Goal: Transaction & Acquisition: Subscribe to service/newsletter

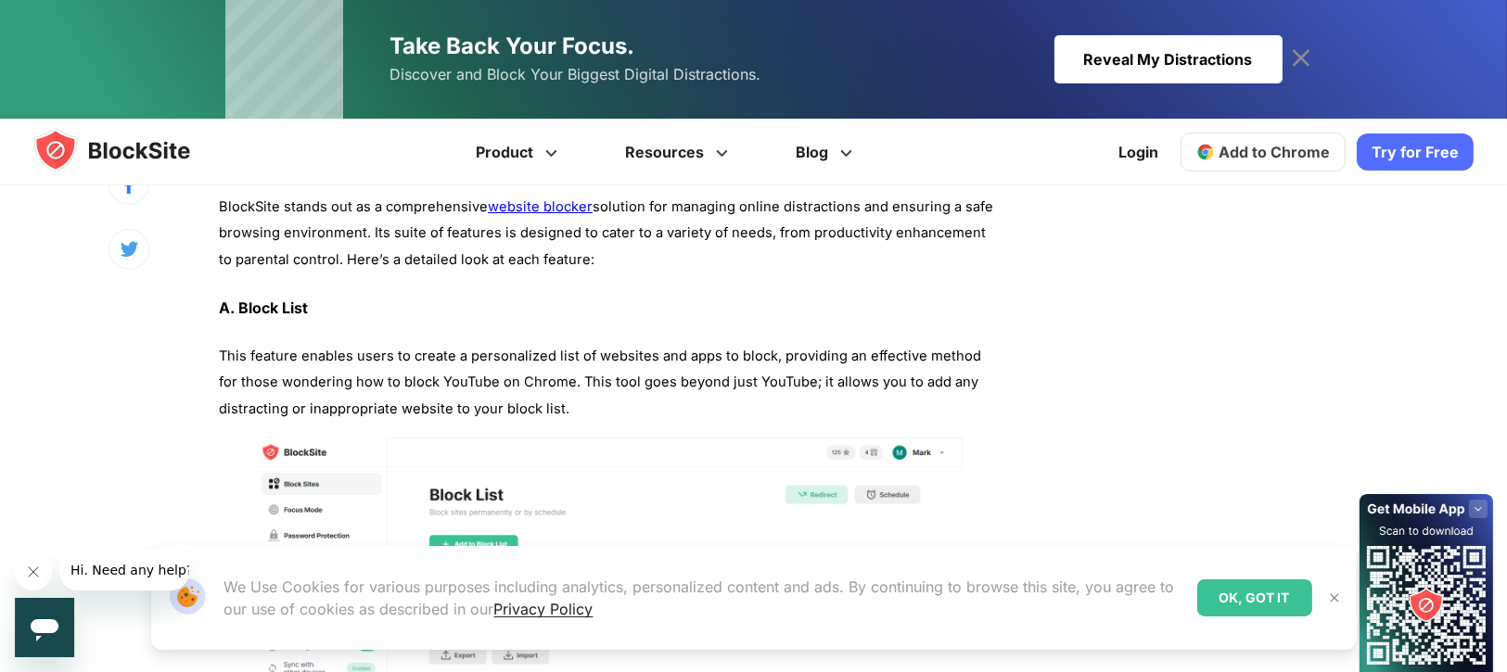
scroll to position [2119, 0]
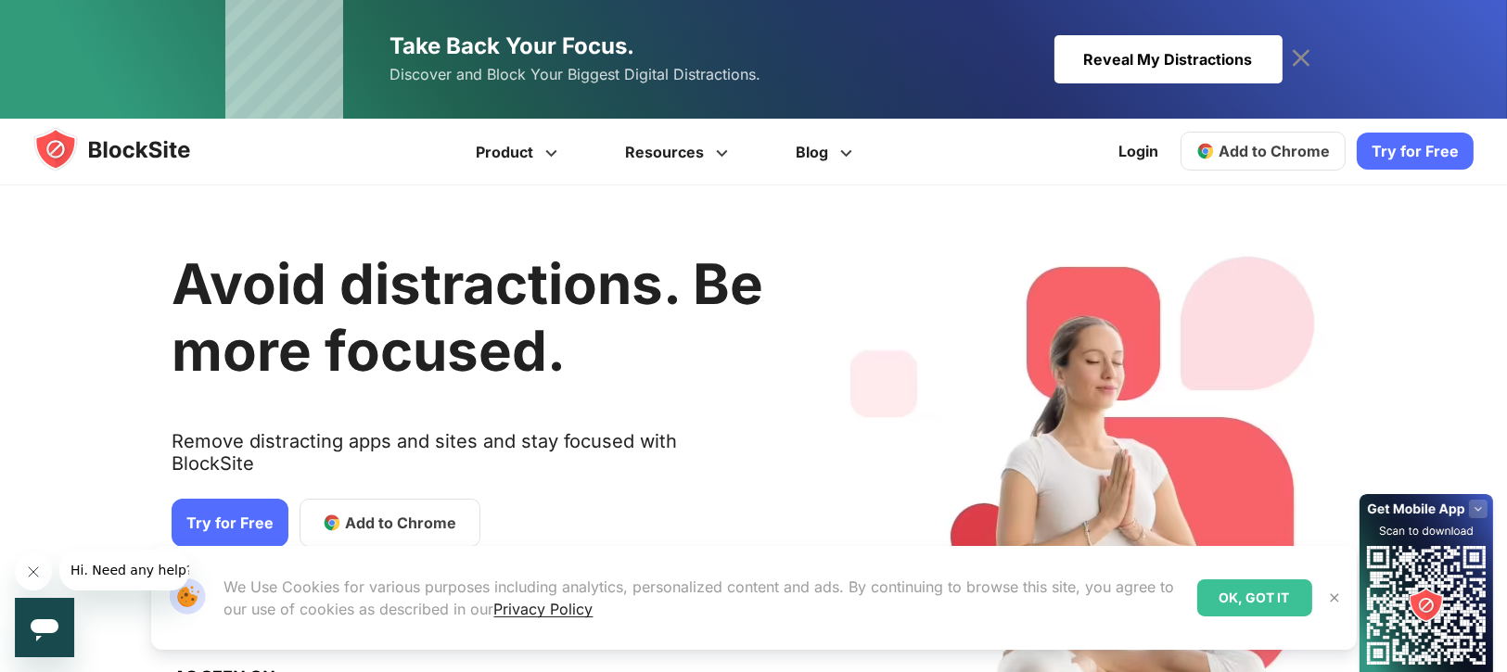
scroll to position [327, 0]
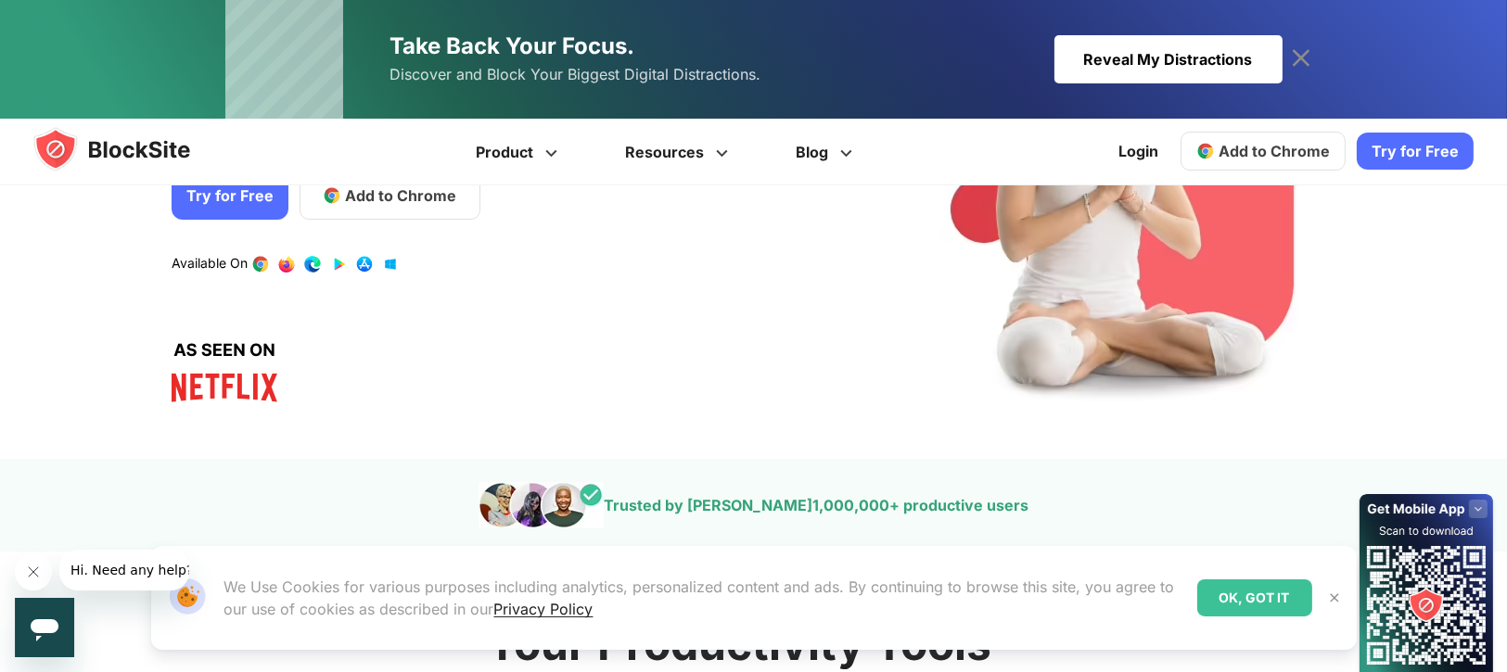
click at [1285, 599] on div "OK, GOT IT" at bounding box center [1254, 598] width 115 height 37
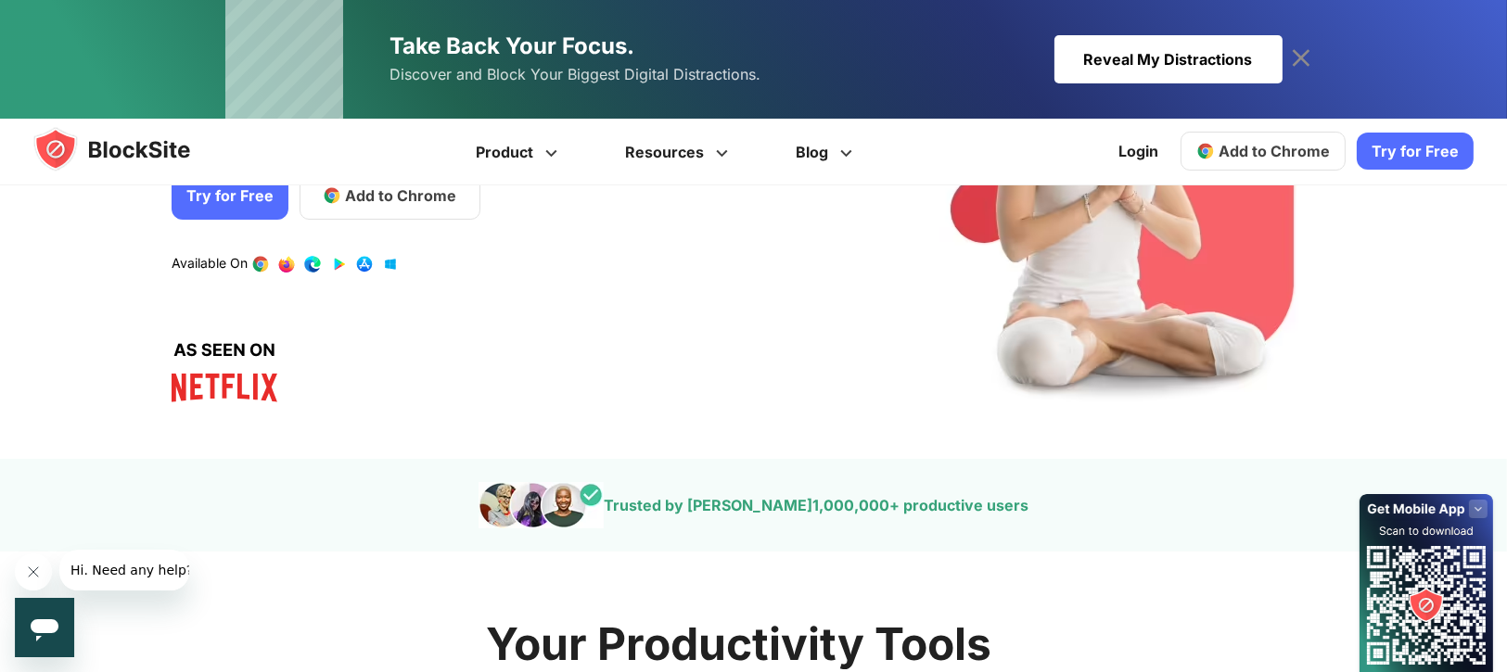
scroll to position [143, 0]
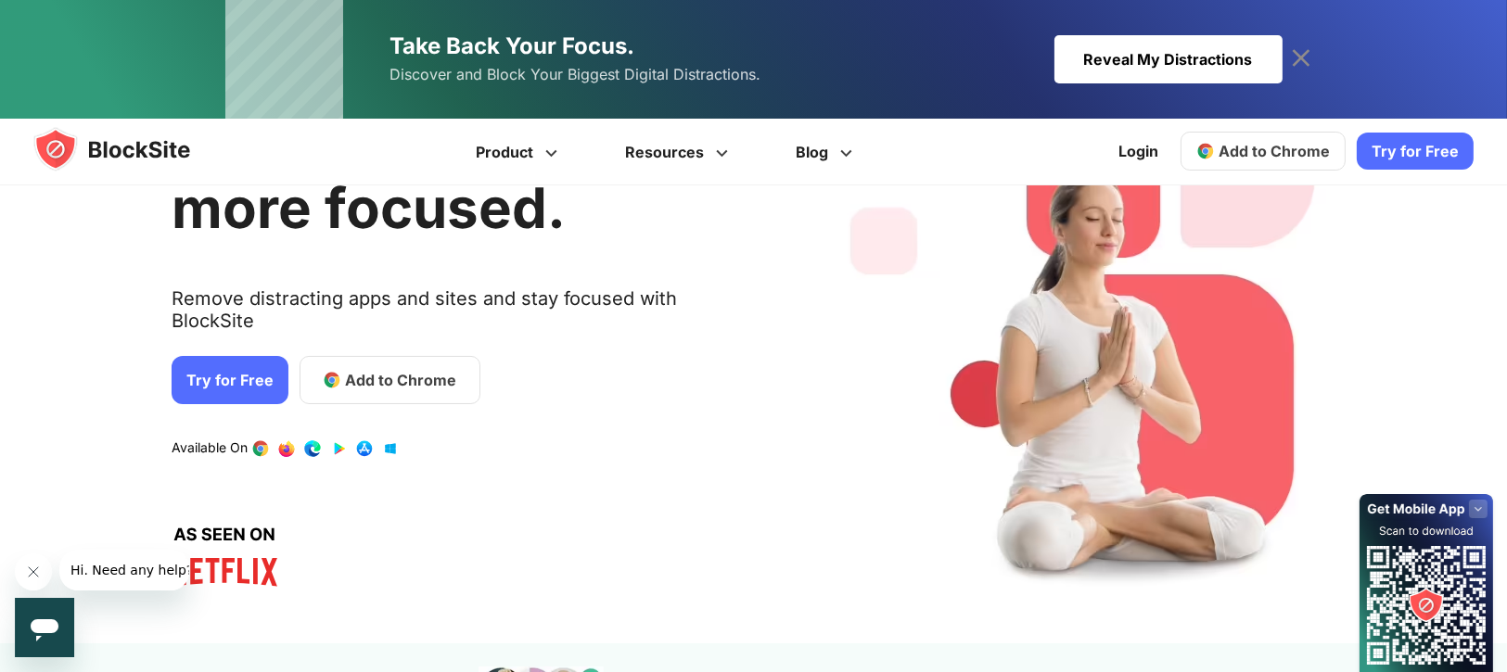
click at [372, 369] on span "Add to Chrome" at bounding box center [400, 380] width 111 height 22
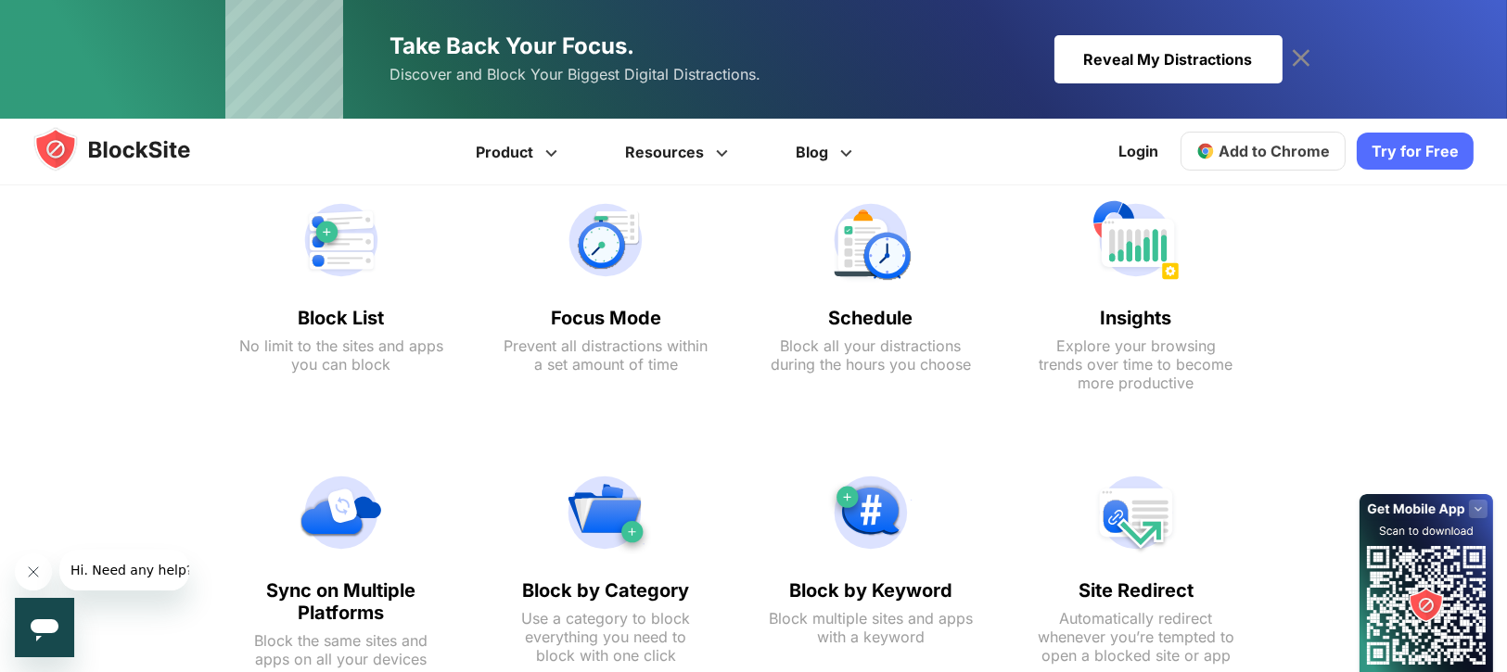
scroll to position [941, 0]
click at [340, 378] on div "Block List No limit to the sites and apps you can block" at bounding box center [341, 295] width 241 height 249
click at [346, 365] on text "No limit to the sites and apps you can block" at bounding box center [341, 356] width 204 height 37
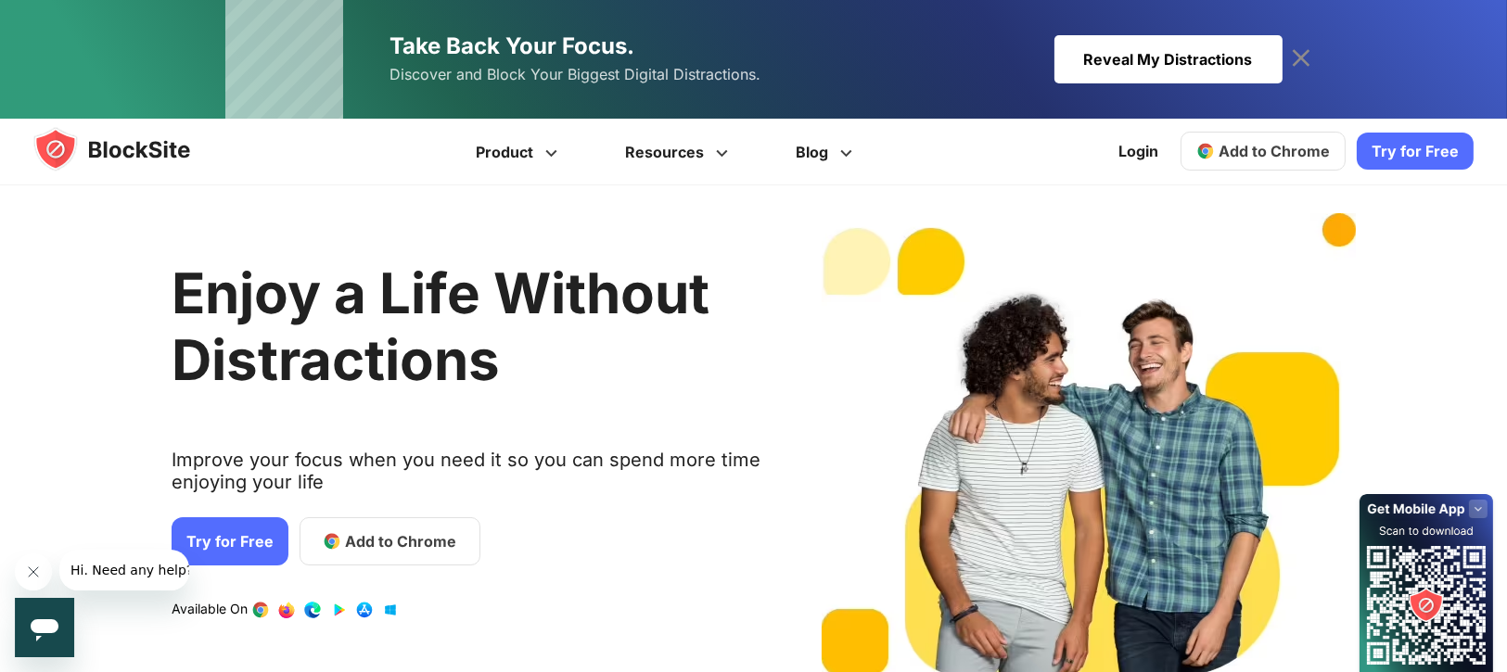
click at [222, 550] on link "Try for Free" at bounding box center [230, 542] width 117 height 48
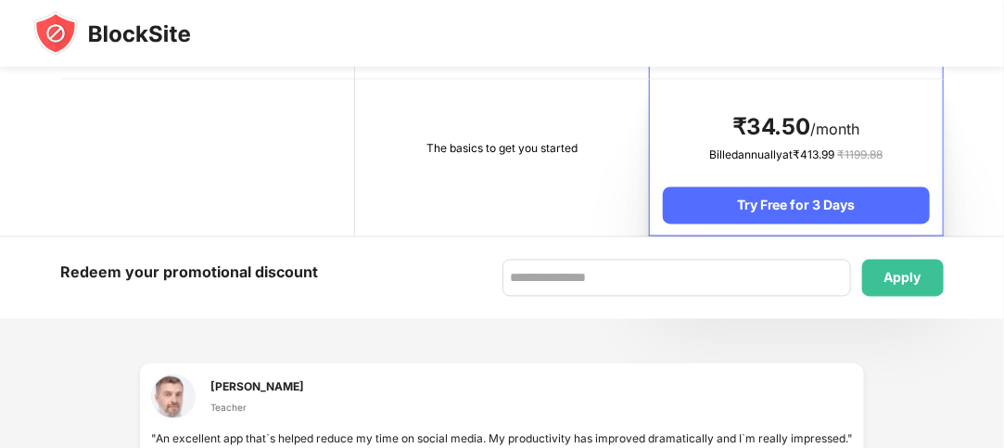
scroll to position [1074, 0]
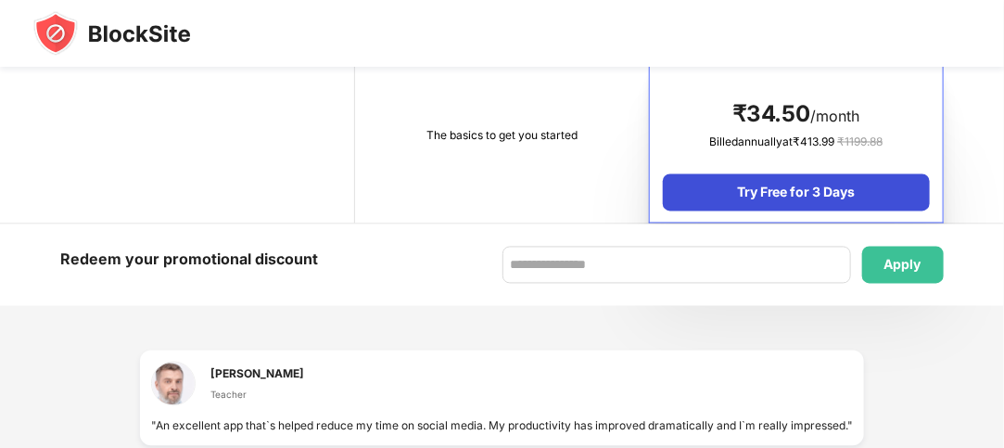
click at [821, 174] on div "Try Free for 3 Days" at bounding box center [796, 192] width 266 height 37
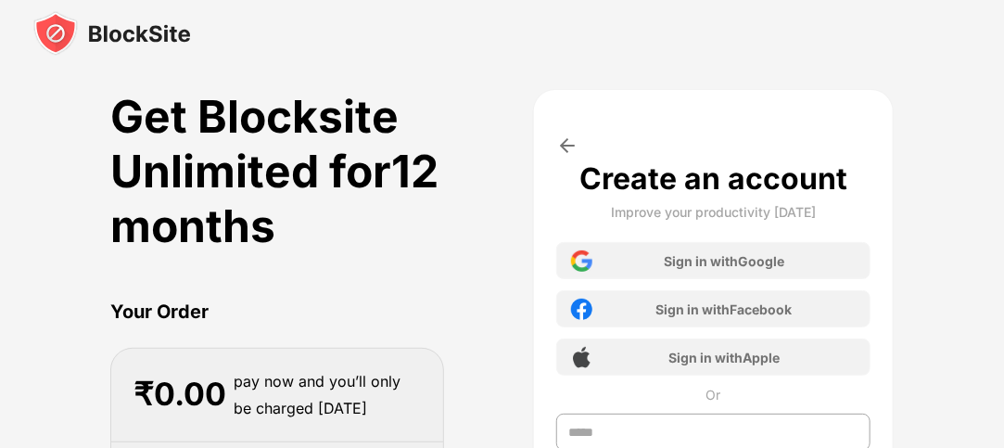
scroll to position [112, 0]
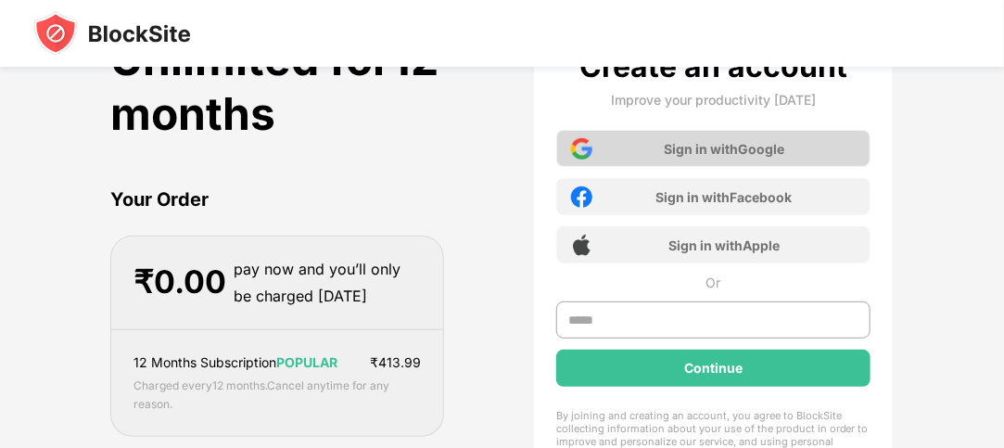
click at [721, 154] on div "Sign in with Google" at bounding box center [724, 149] width 121 height 16
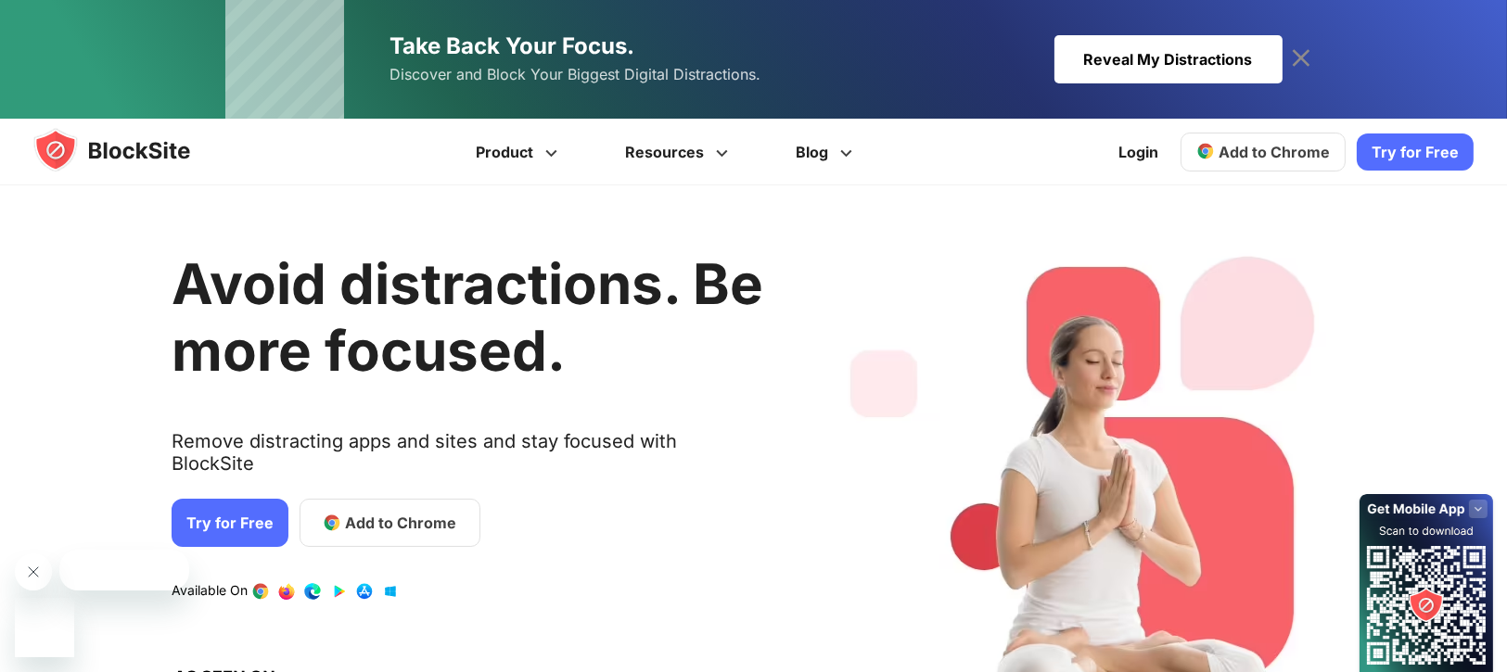
click at [221, 365] on h1 "Avoid distractions. Be more focused." at bounding box center [468, 317] width 592 height 134
click at [210, 499] on link "Try for Free" at bounding box center [230, 523] width 117 height 48
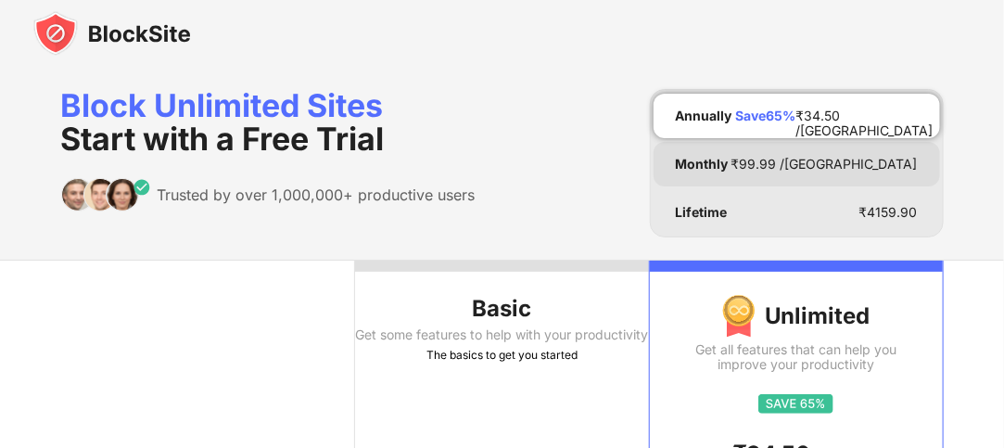
click at [773, 166] on div "Monthly ₹ 99.99 /MO" at bounding box center [797, 164] width 287 height 45
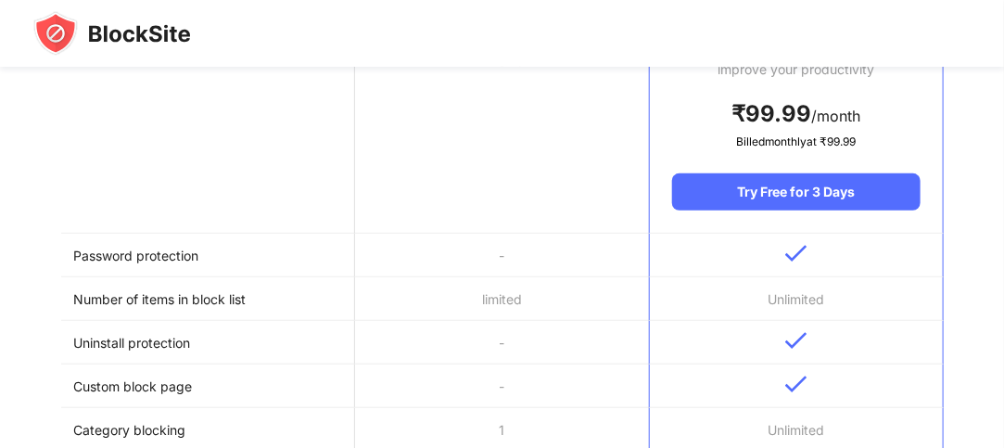
scroll to position [298, 0]
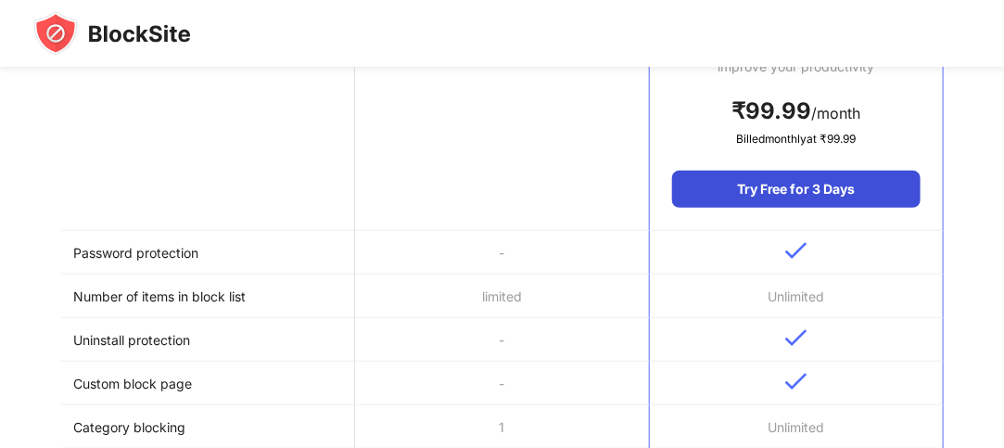
click at [753, 192] on div "Try Free for 3 Days" at bounding box center [796, 189] width 248 height 37
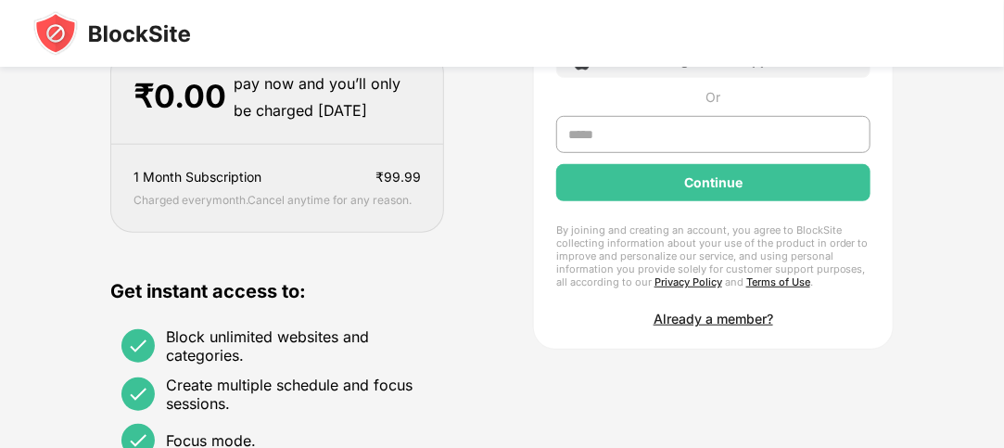
scroll to position [213, 0]
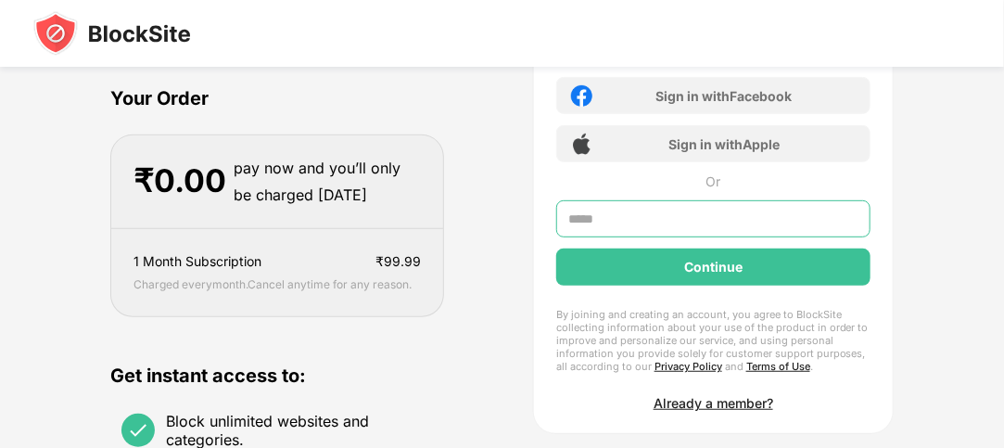
click at [646, 228] on input "text" at bounding box center [713, 218] width 314 height 37
type input "**********"
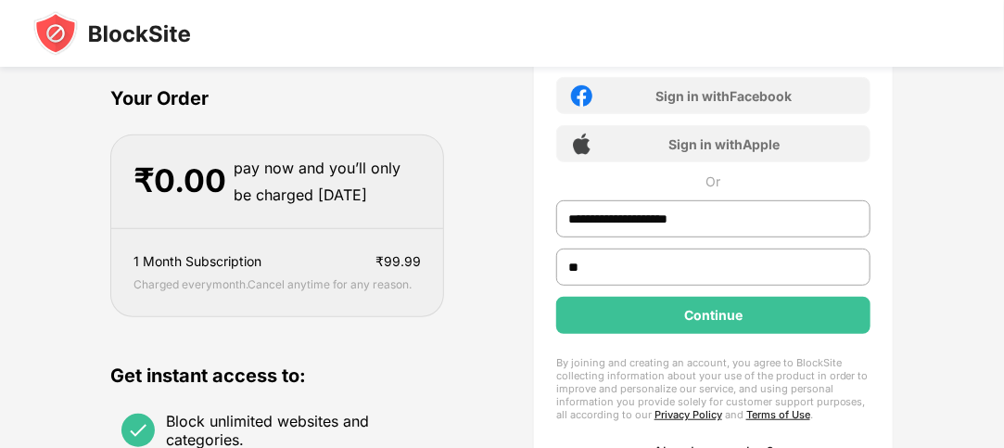
type input "**"
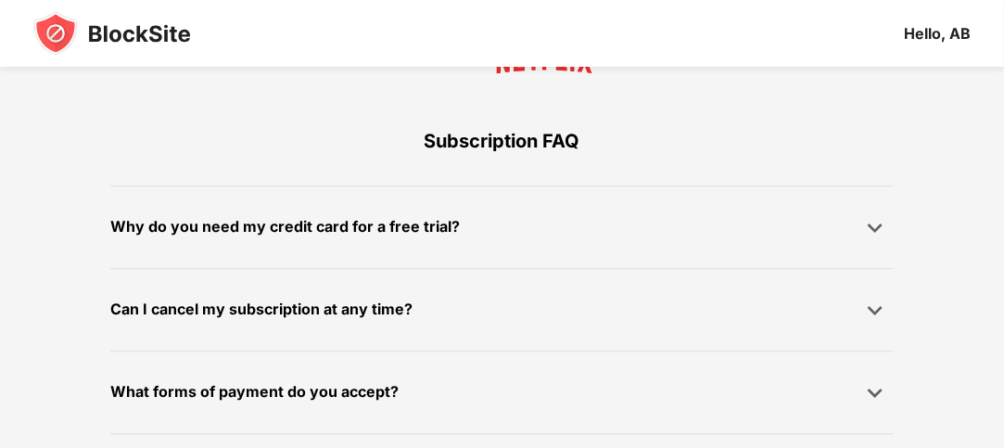
scroll to position [1578, 0]
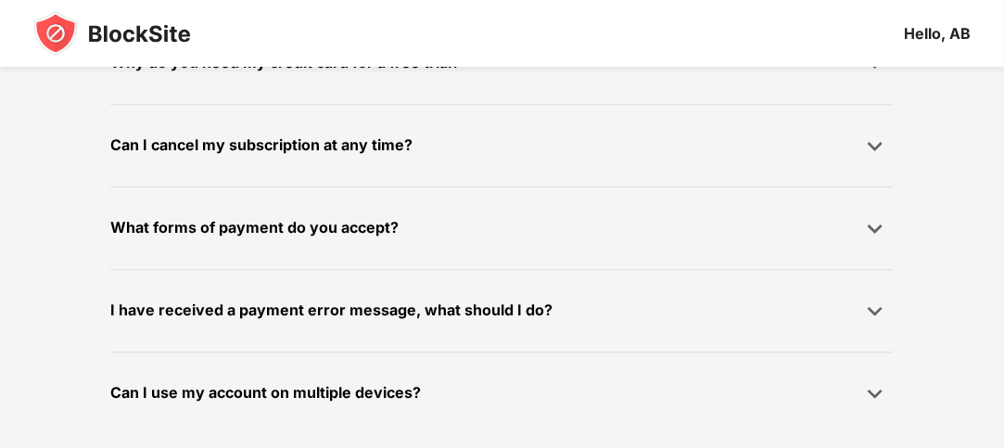
click at [572, 226] on div "What forms of payment do you accept?" at bounding box center [502, 228] width 784 height 37
click at [866, 224] on img at bounding box center [875, 228] width 19 height 19
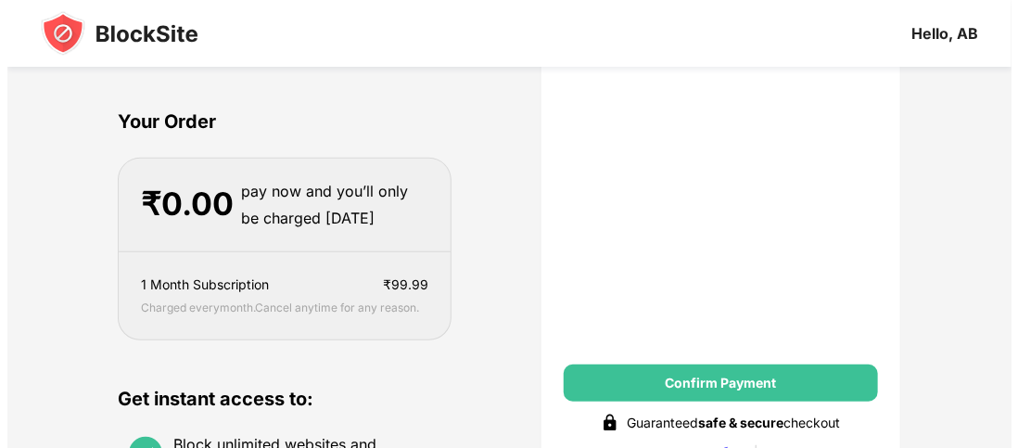
scroll to position [242, 0]
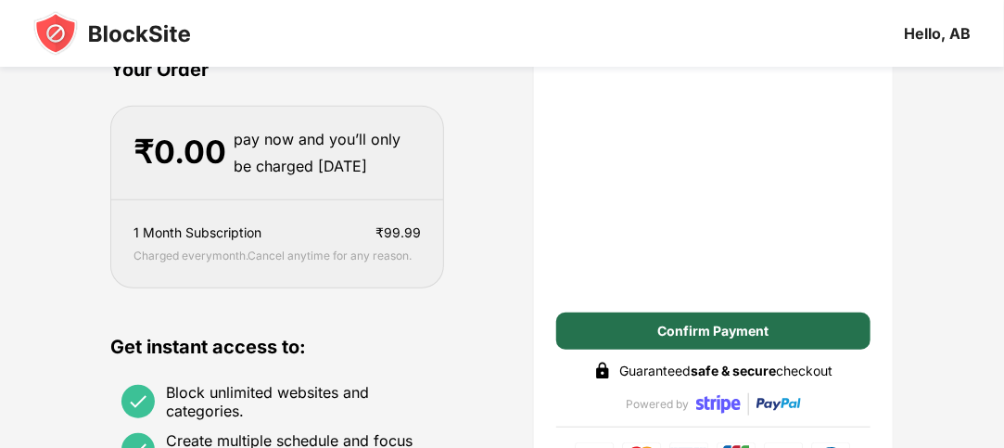
click at [663, 341] on div "Confirm Payment" at bounding box center [713, 331] width 314 height 37
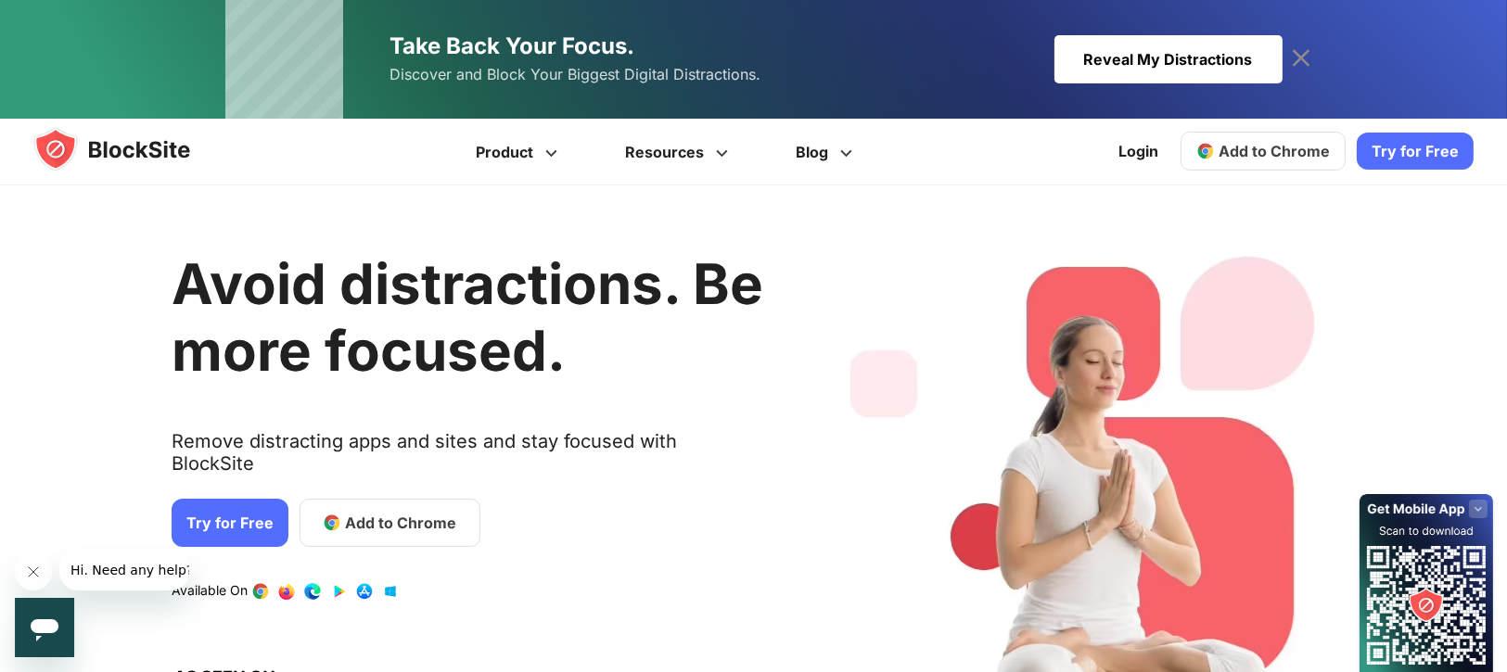
click at [1241, 153] on span "Add to Chrome" at bounding box center [1274, 151] width 111 height 19
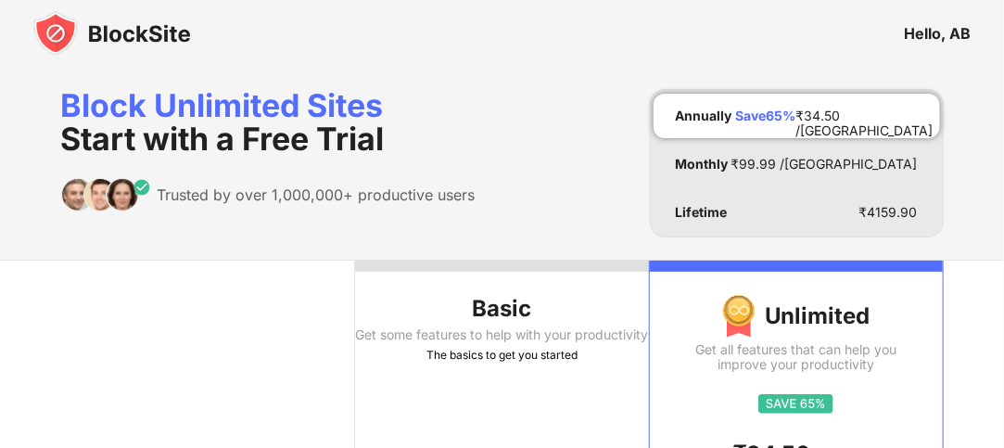
scroll to position [210, 0]
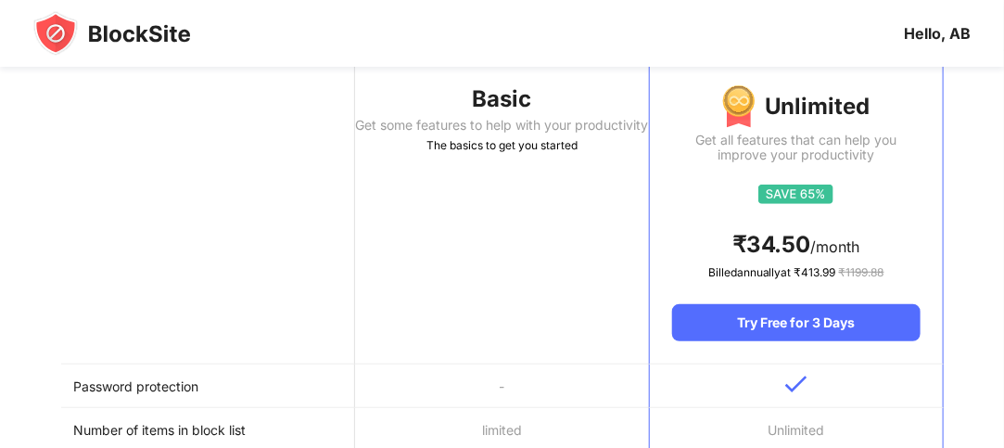
click at [518, 221] on th "Basic Get some features to help with your productivity The basics to get you st…" at bounding box center [502, 207] width 294 height 313
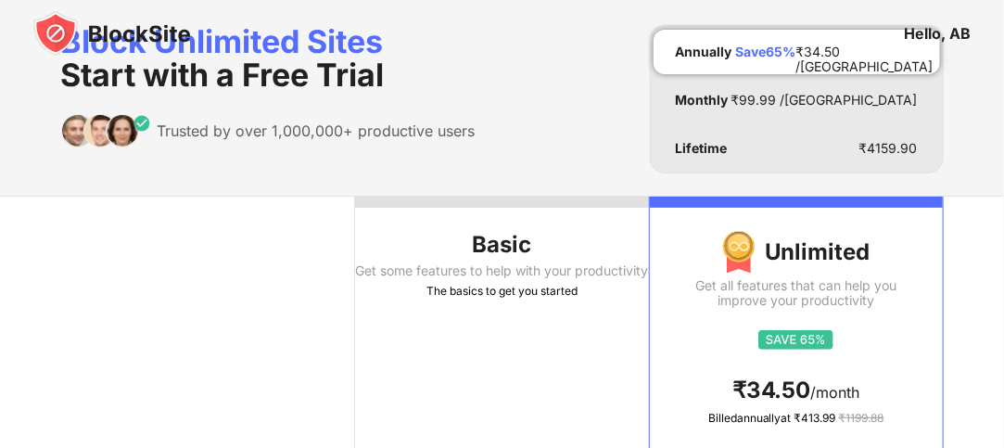
scroll to position [0, 0]
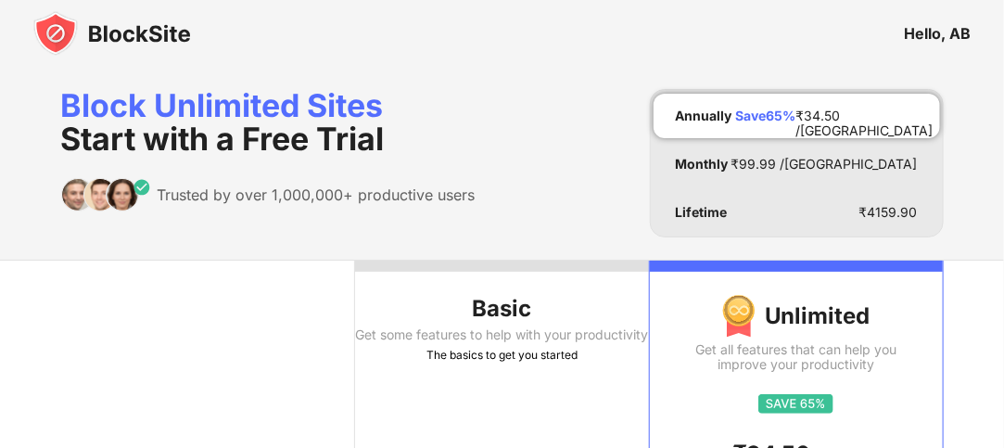
click at [470, 310] on div "Basic" at bounding box center [502, 309] width 294 height 30
click at [524, 306] on div "Basic" at bounding box center [502, 309] width 294 height 30
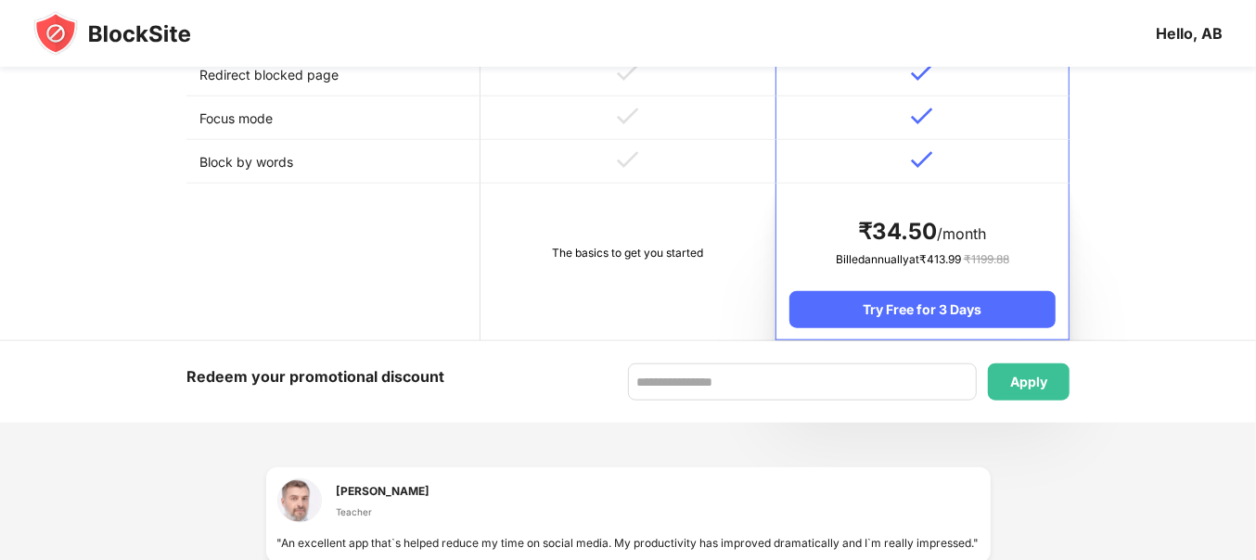
scroll to position [956, 0]
click at [1017, 386] on div "Apply" at bounding box center [1028, 383] width 37 height 15
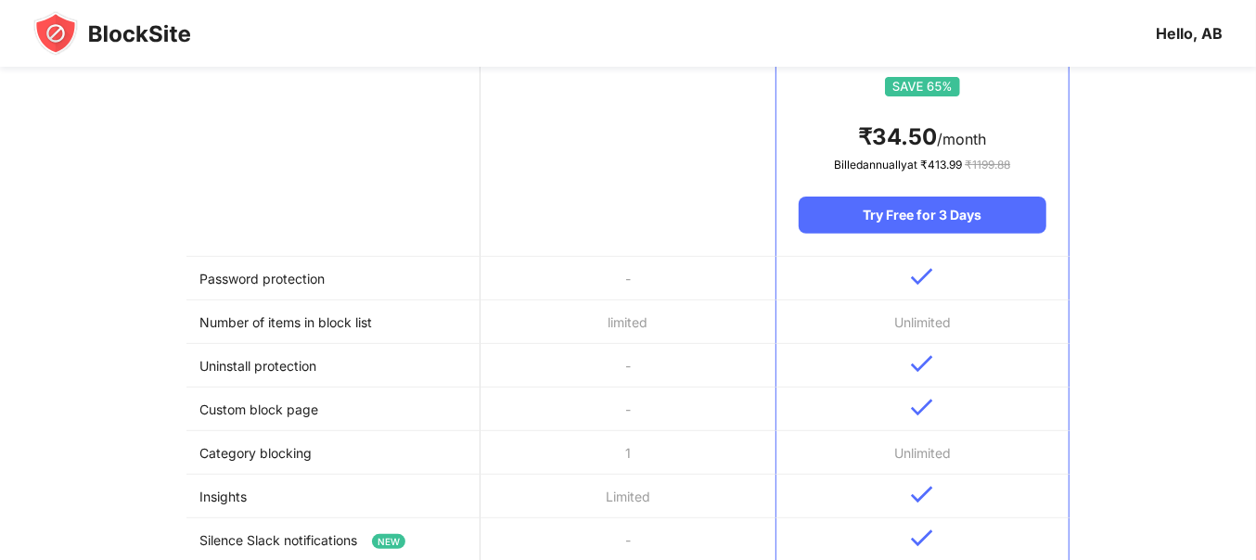
scroll to position [0, 0]
